Goal: Navigation & Orientation: Understand site structure

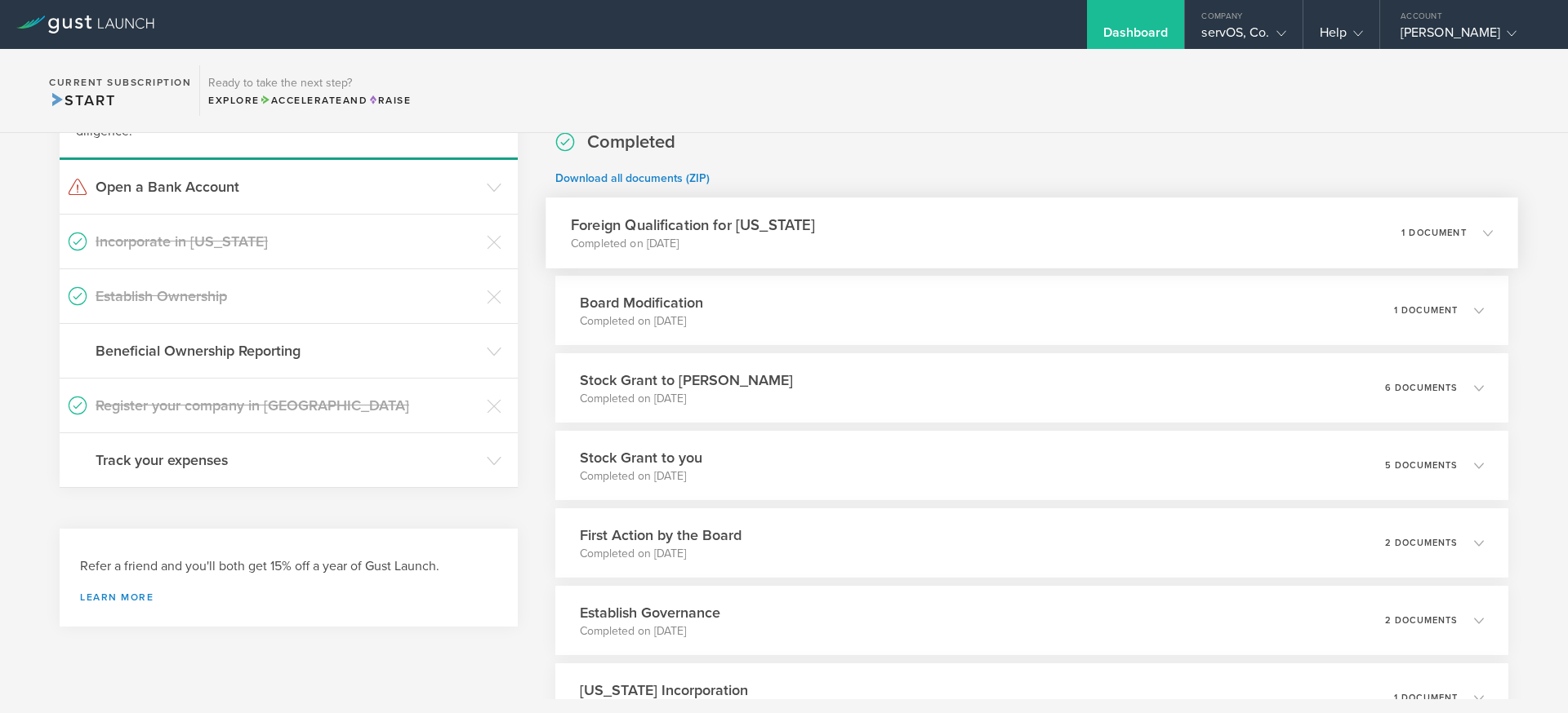
click at [1034, 241] on div "Foreign Qualification for Texas Completed on Aug 25, 2025 1 document" at bounding box center [1032, 233] width 973 height 71
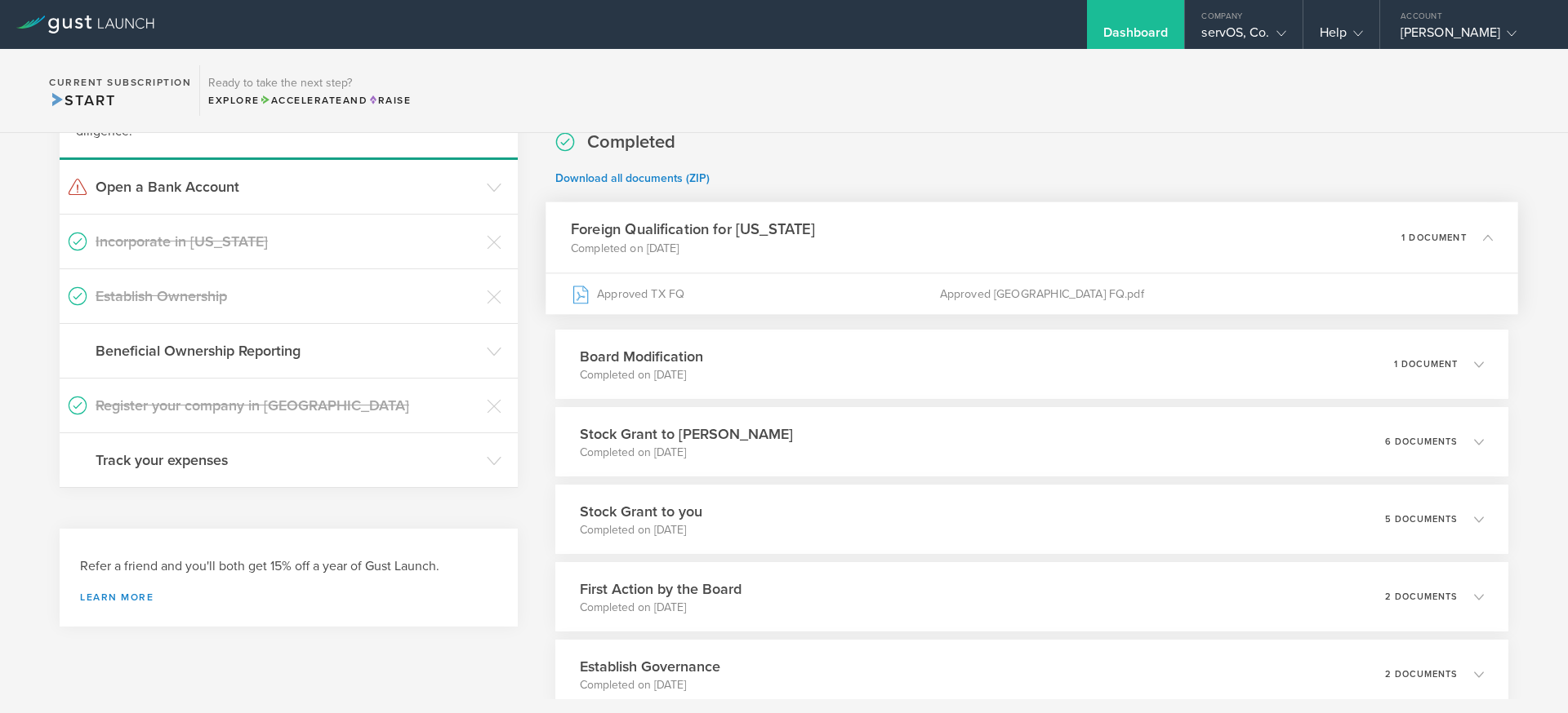
click at [1034, 241] on div "Foreign Qualification for Texas Completed on Aug 25, 2025 1 document" at bounding box center [1032, 238] width 973 height 71
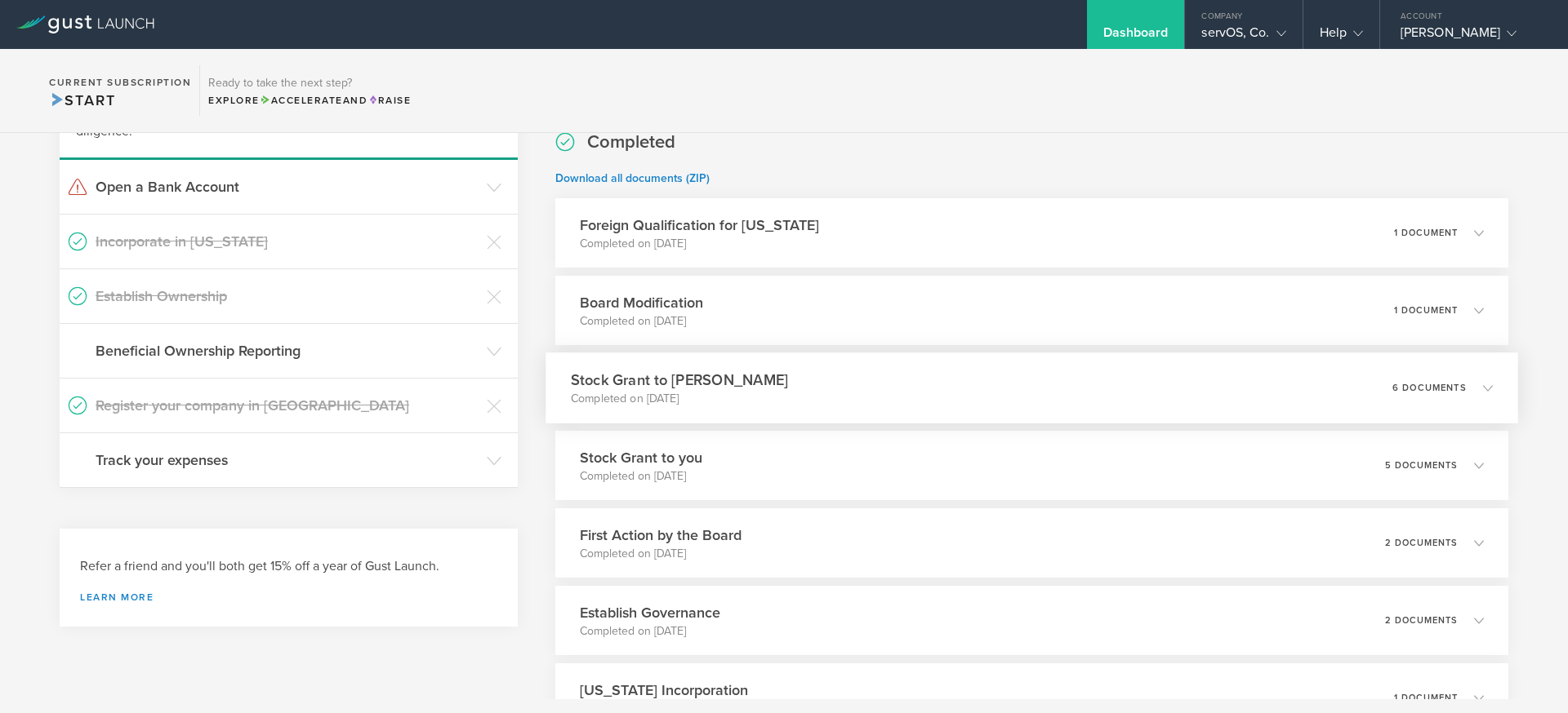
click at [995, 361] on div "Stock Grant to Andrew Ramirez III Completed on Aug 5, 2025 6 documents" at bounding box center [1032, 387] width 973 height 71
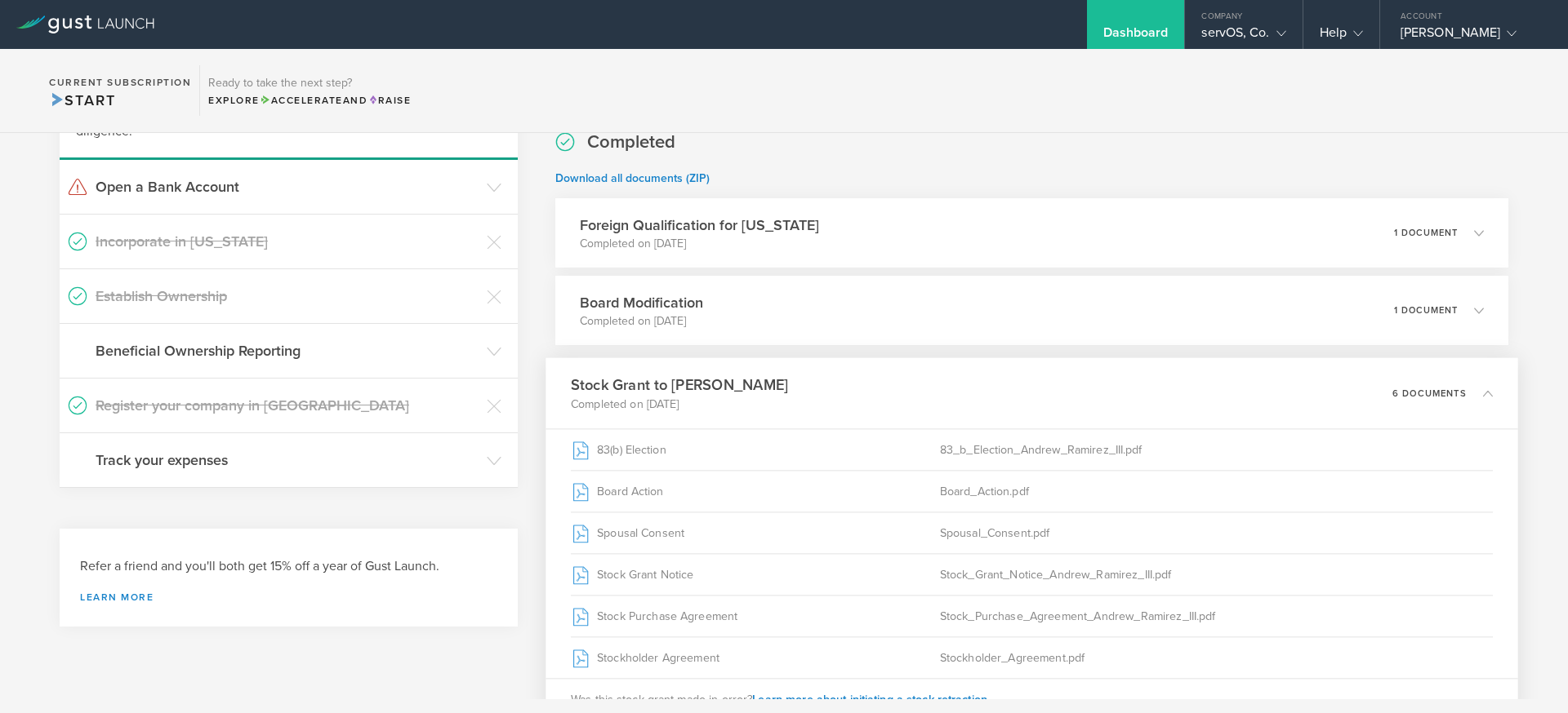
click at [989, 367] on div "Stock Grant to Andrew Ramirez III Completed on Aug 5, 2025 6 documents" at bounding box center [1032, 393] width 973 height 71
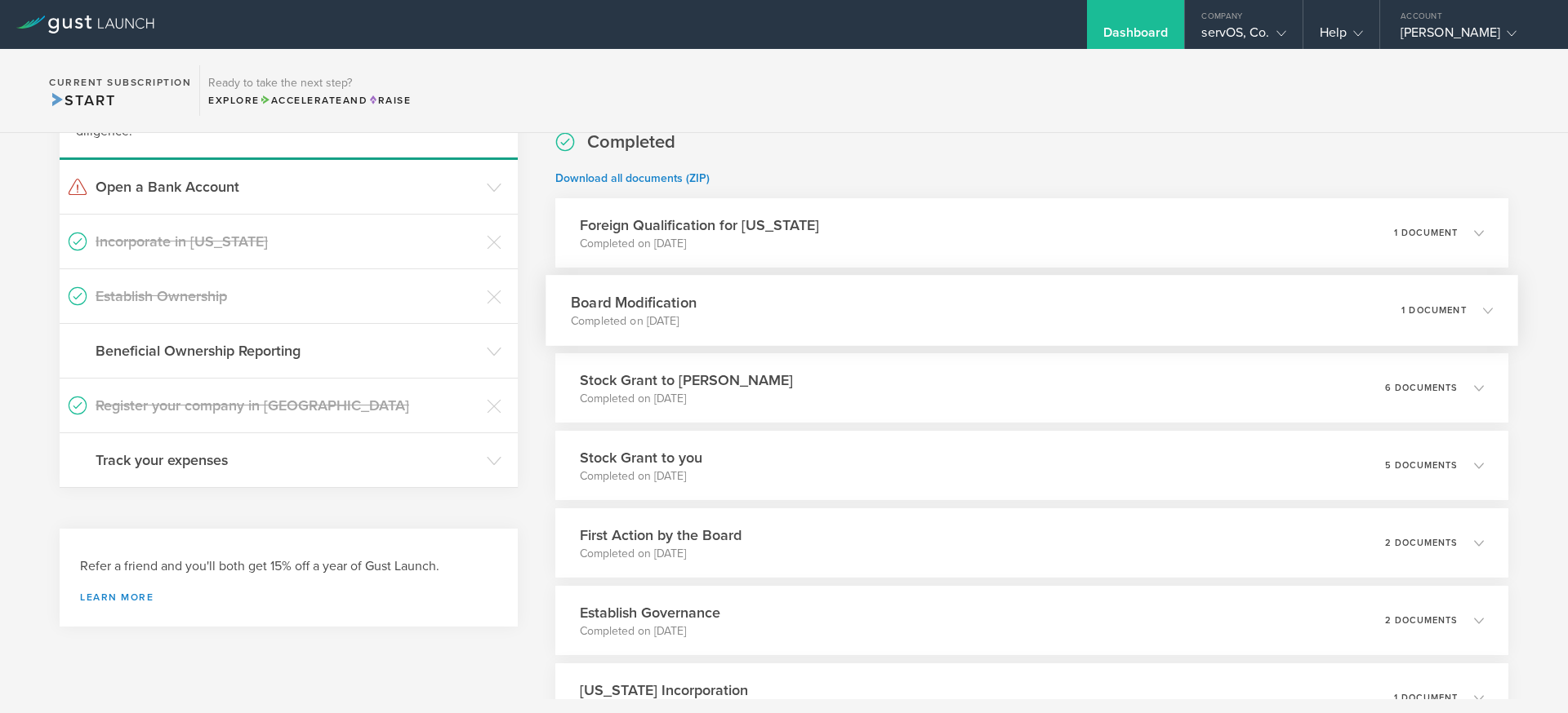
click at [1000, 334] on div "Board Modification Completed on Aug 5, 2025 1 document" at bounding box center [1032, 311] width 973 height 71
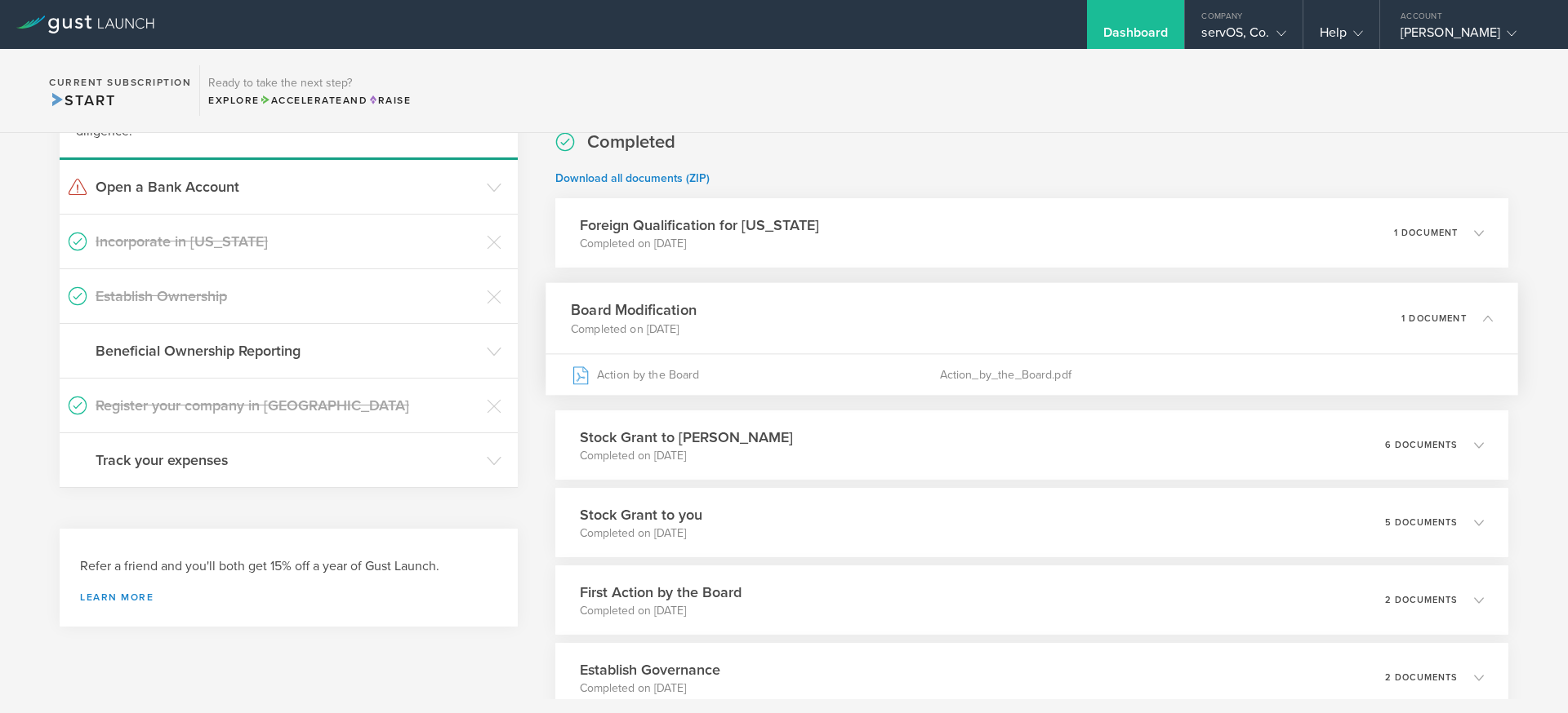
click at [1000, 334] on div "Board Modification Completed on Aug 5, 2025 1 document" at bounding box center [1032, 318] width 973 height 71
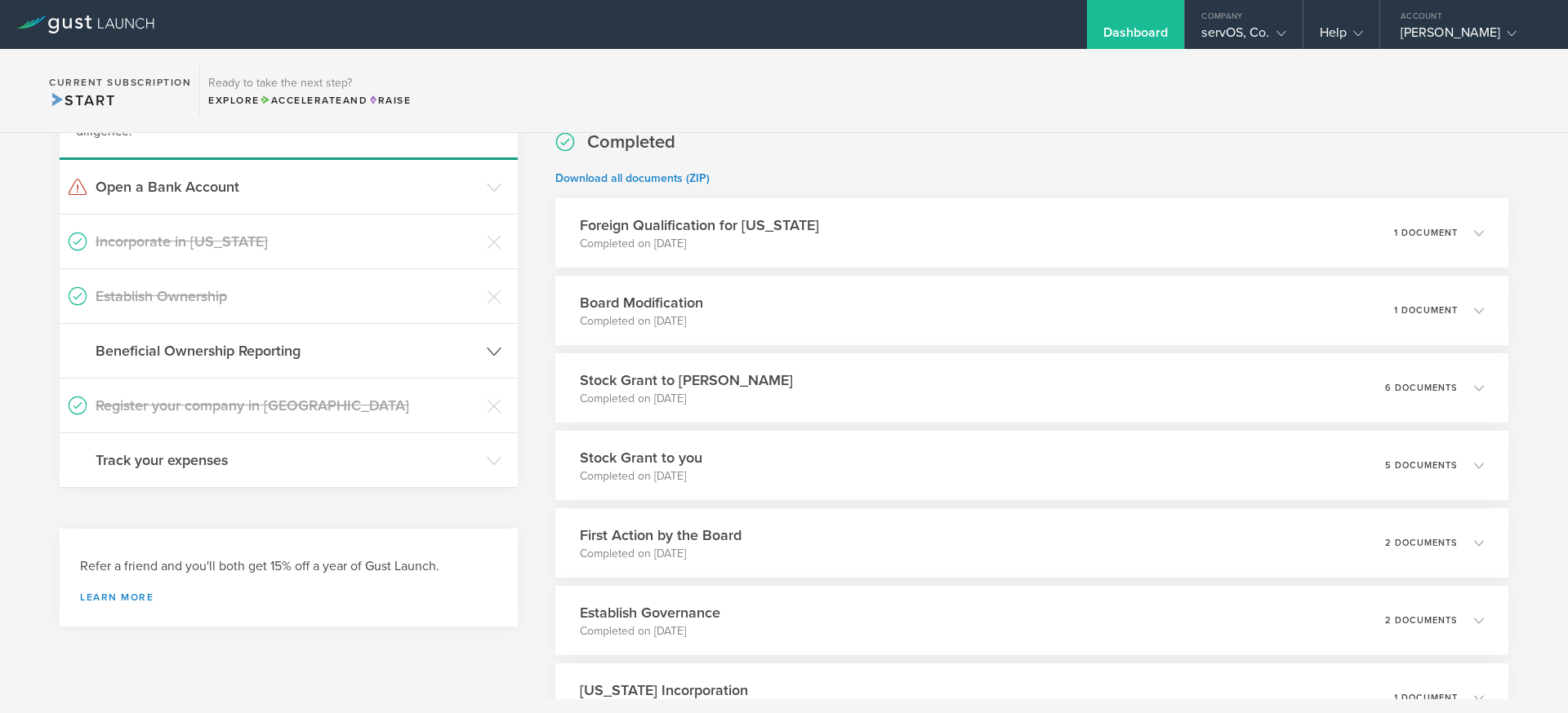
click at [433, 356] on h3 "Beneficial Ownership Reporting" at bounding box center [287, 350] width 383 height 21
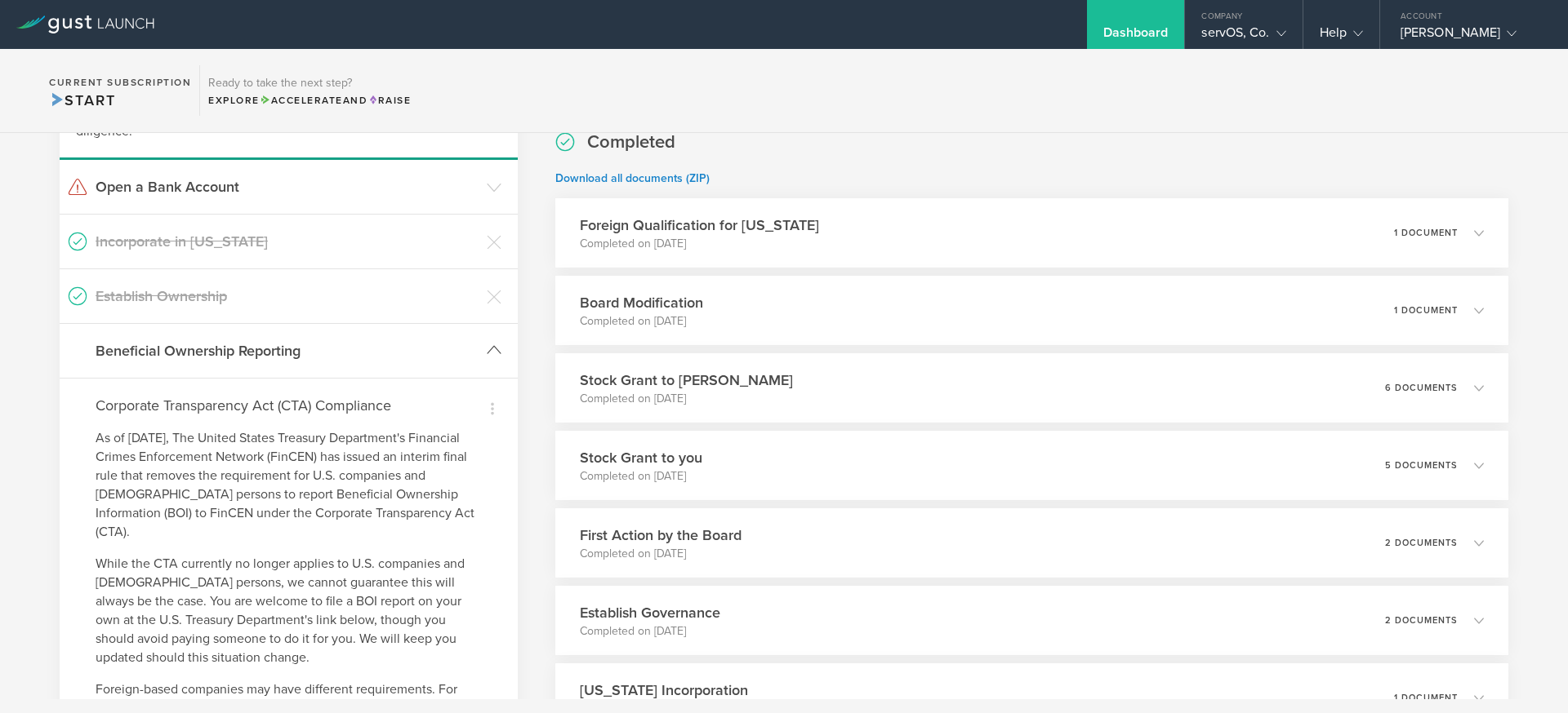
click at [433, 356] on h3 "Beneficial Ownership Reporting" at bounding box center [287, 350] width 383 height 21
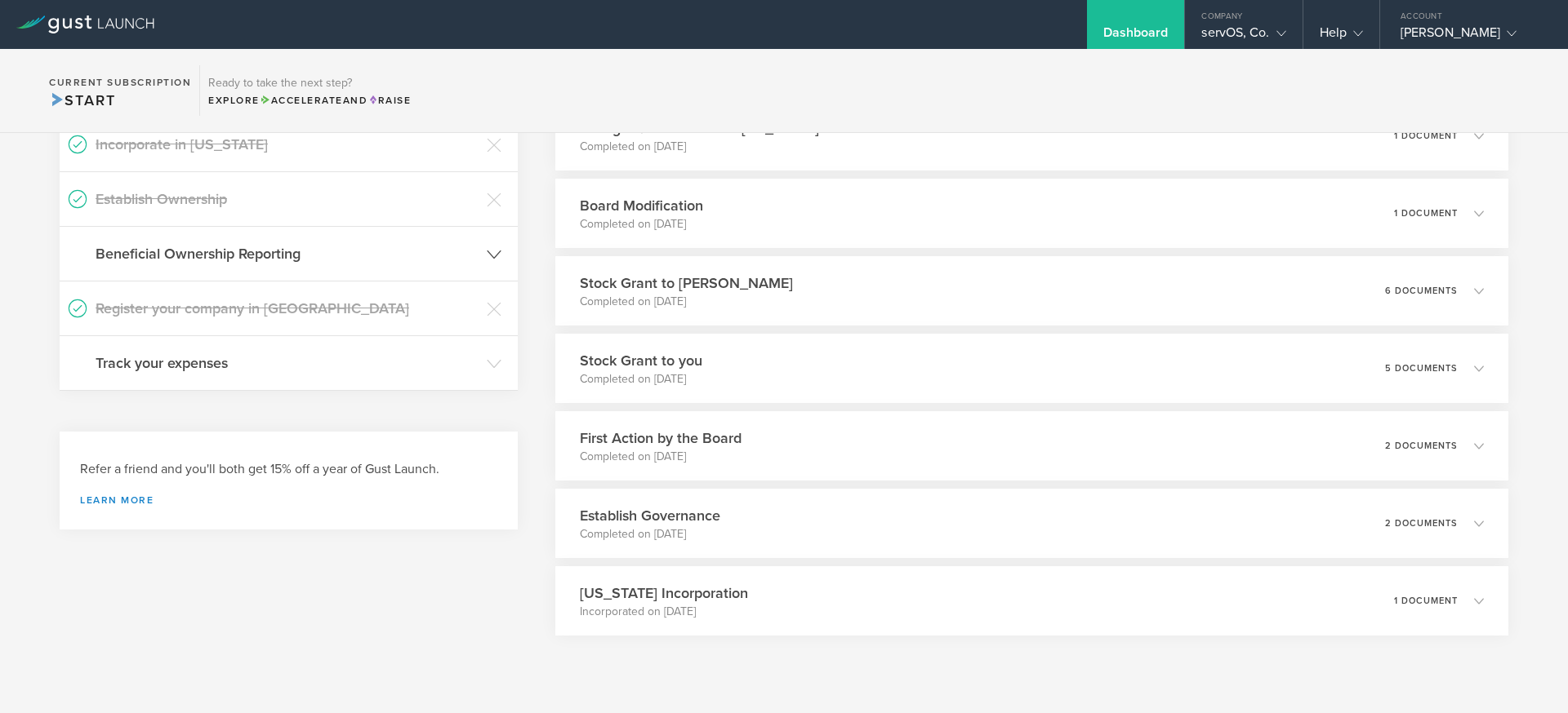
scroll to position [538, 0]
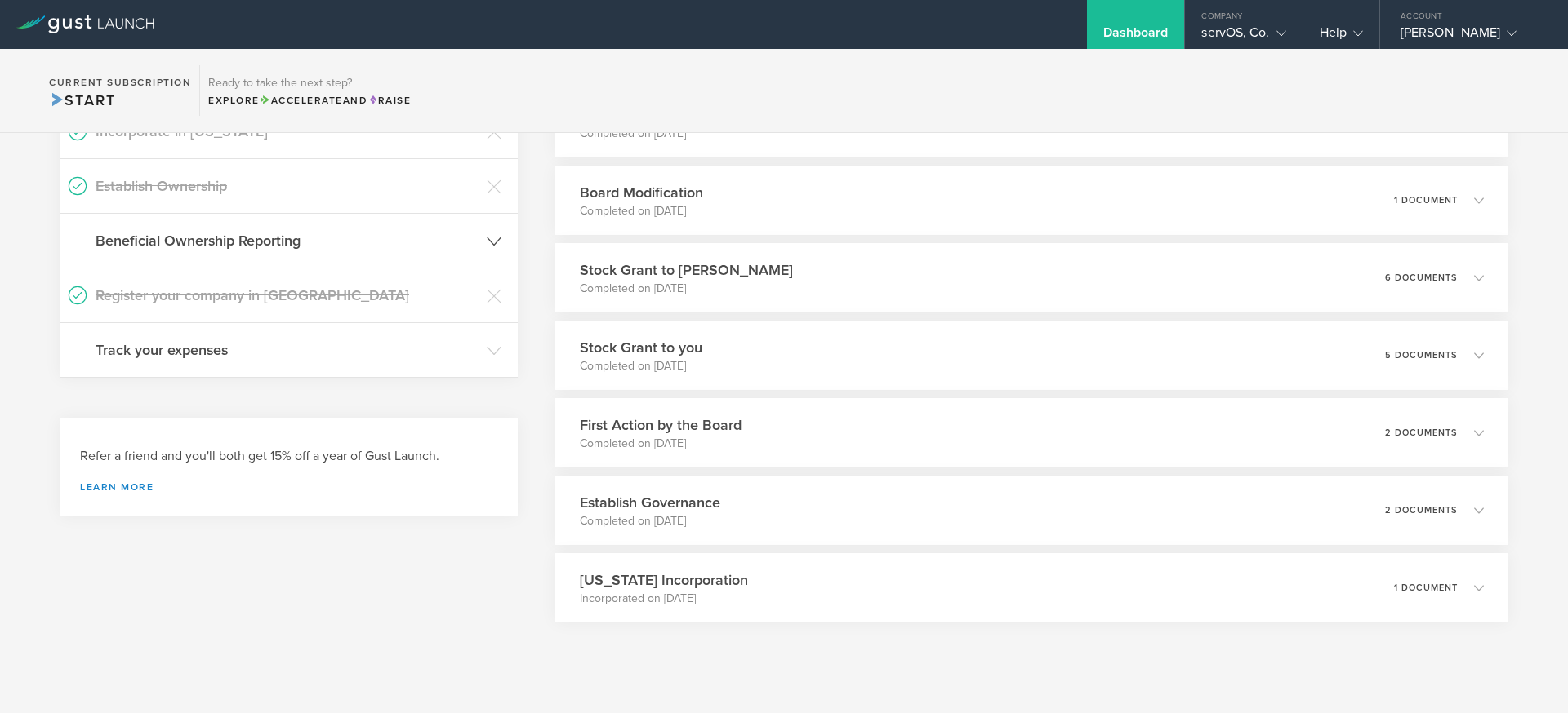
click at [433, 356] on h3 "Track your expenses" at bounding box center [287, 350] width 383 height 21
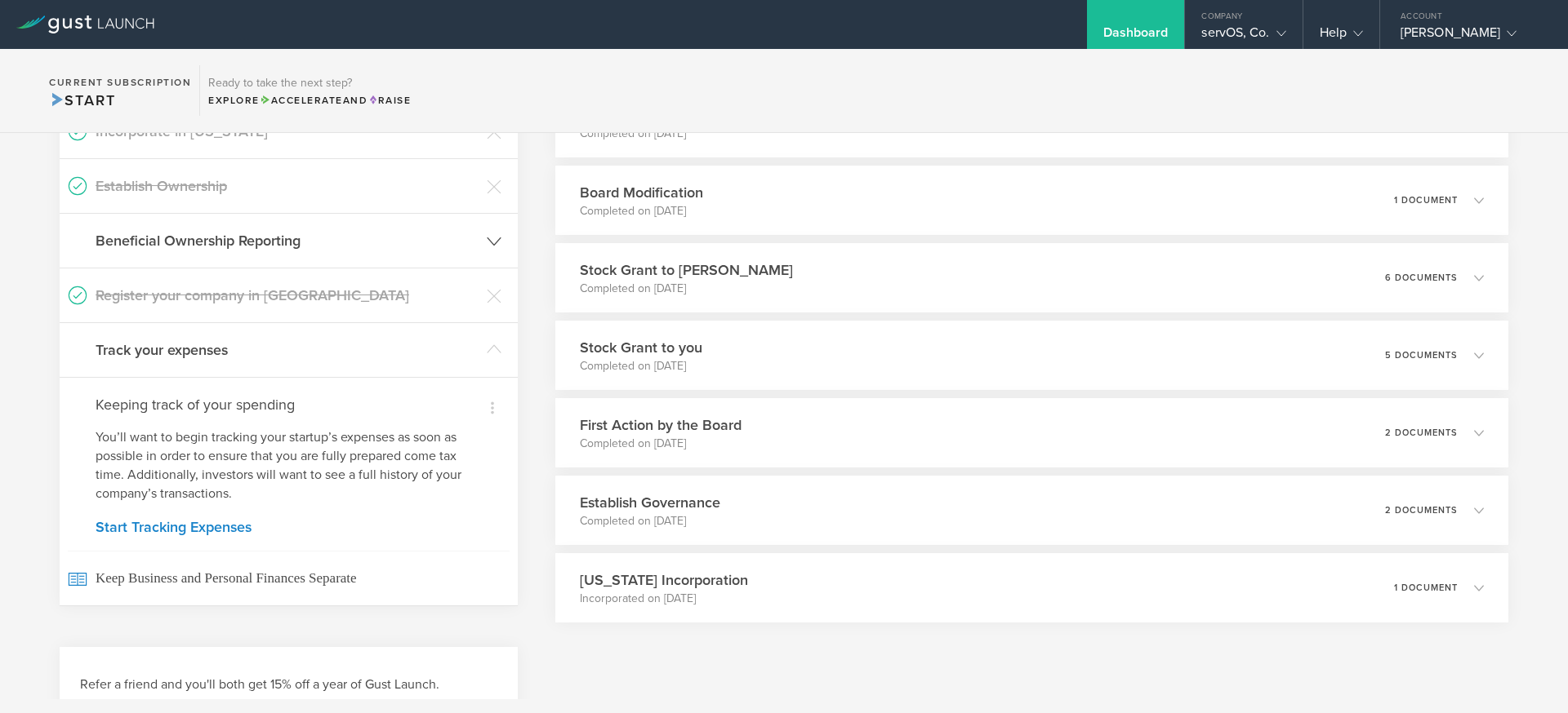
click at [433, 356] on h3 "Track your expenses" at bounding box center [287, 350] width 383 height 21
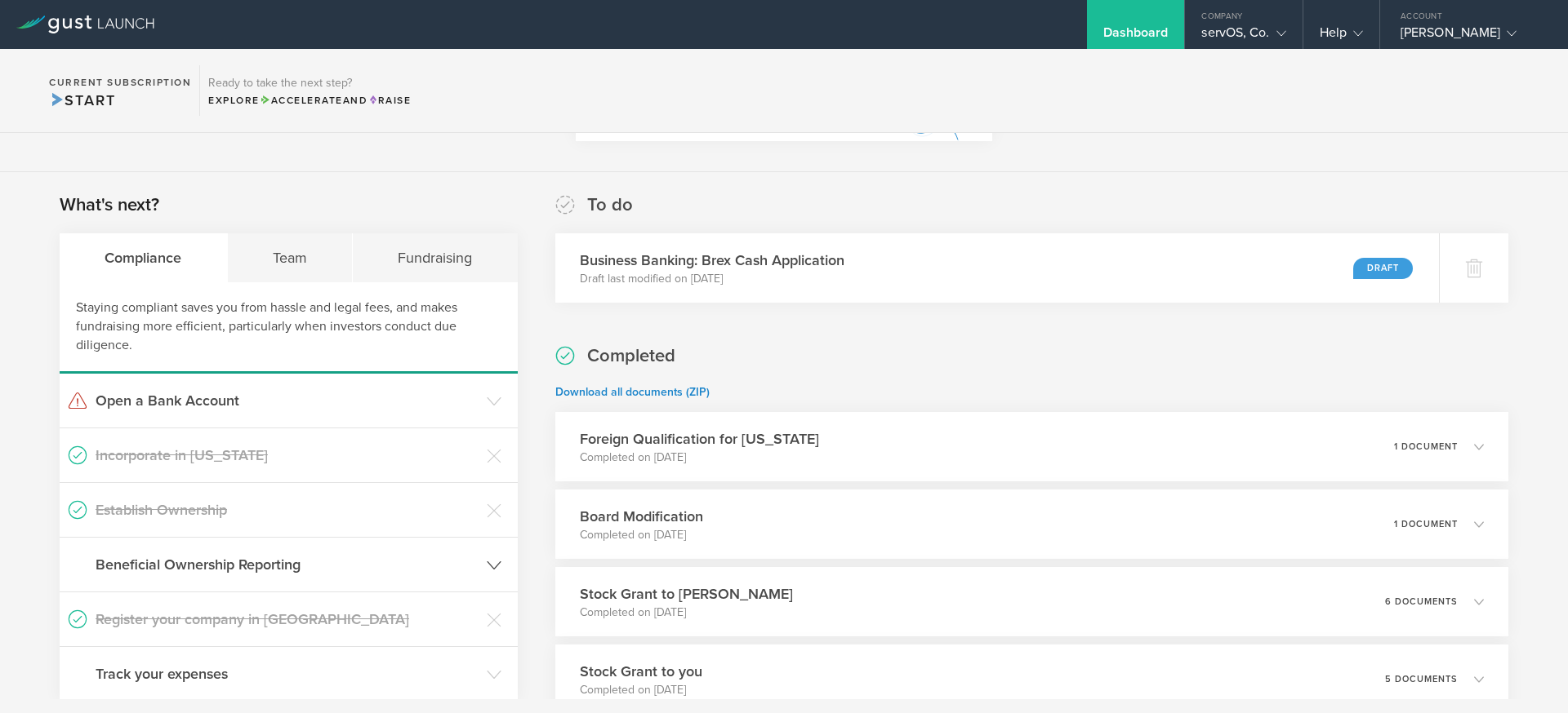
scroll to position [0, 0]
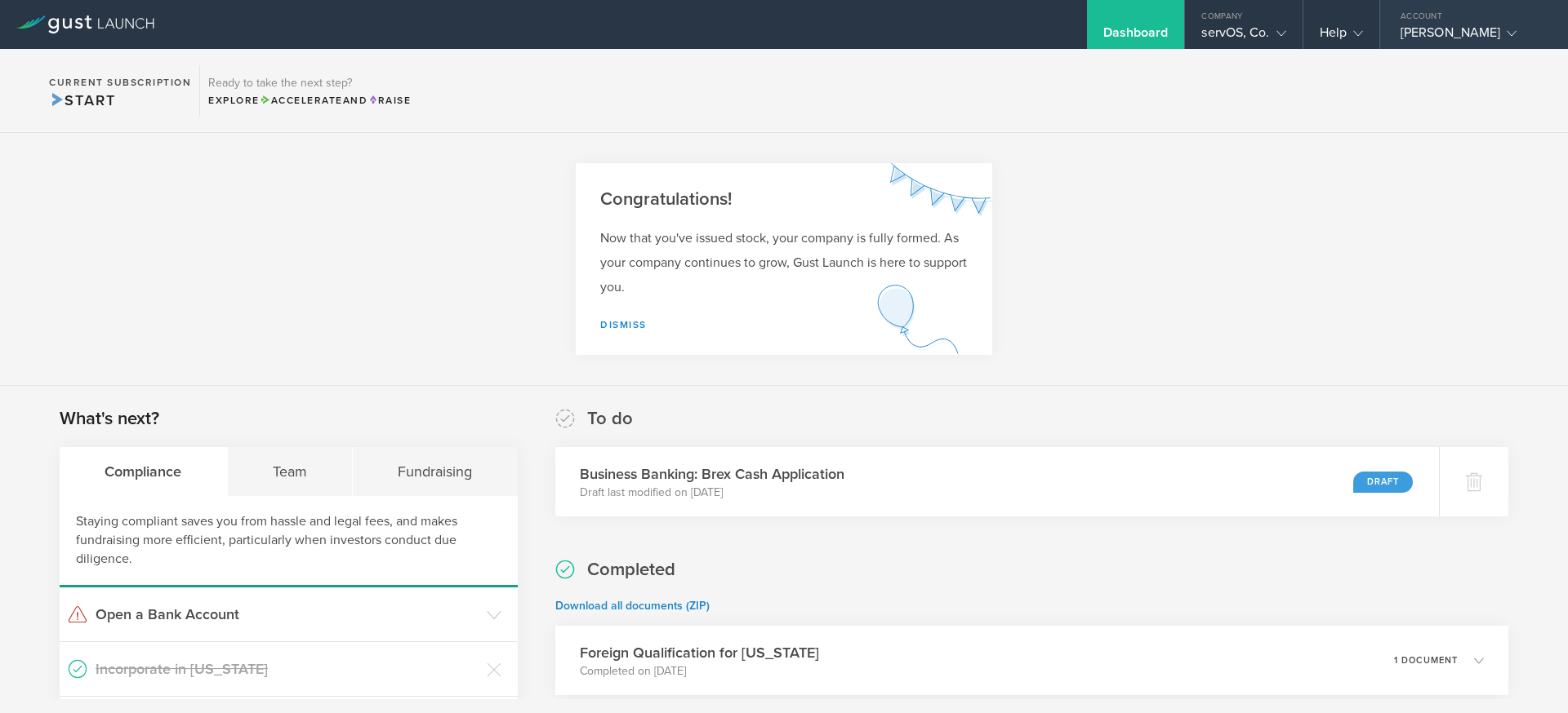
click at [1493, 37] on div "[PERSON_NAME]" at bounding box center [1469, 37] width 139 height 25
